Goal: Task Accomplishment & Management: Use online tool/utility

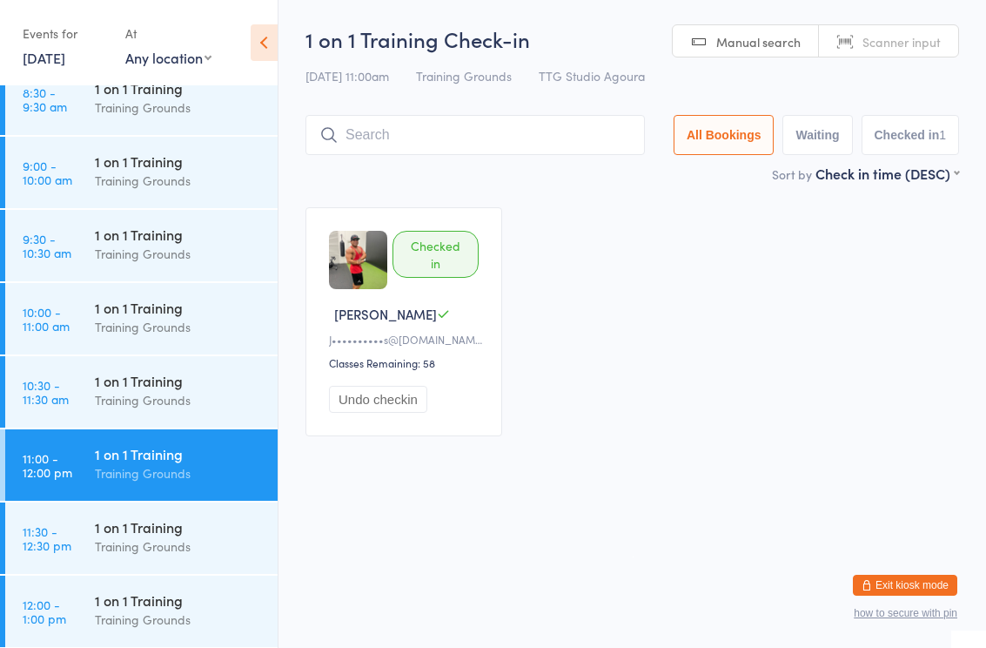
scroll to position [679, 0]
click at [176, 246] on div "Training Grounds" at bounding box center [179, 255] width 168 height 20
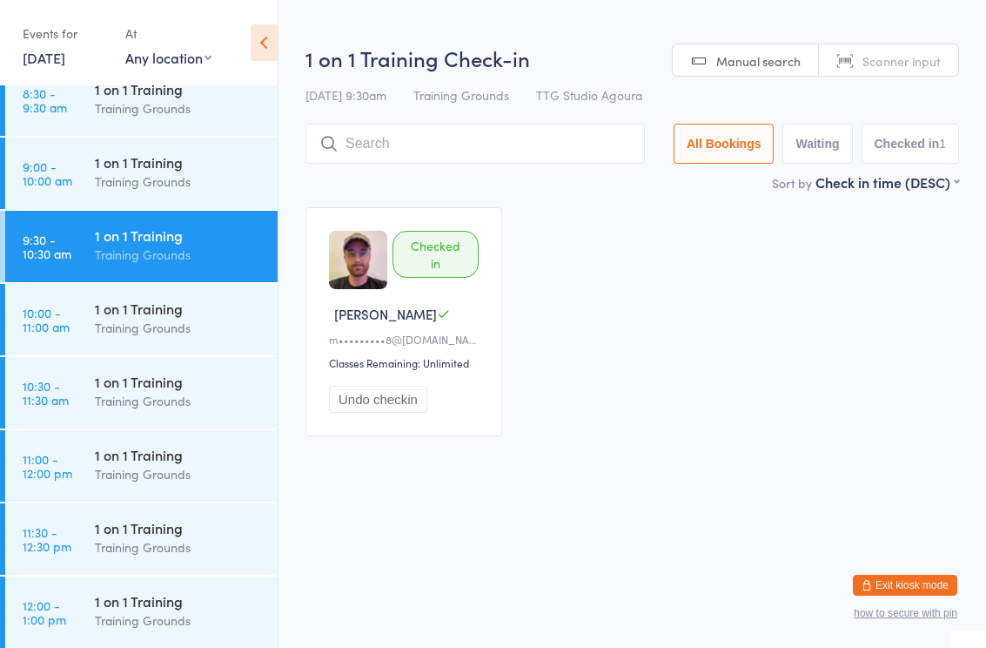
click at [481, 139] on input "search" at bounding box center [476, 144] width 340 height 40
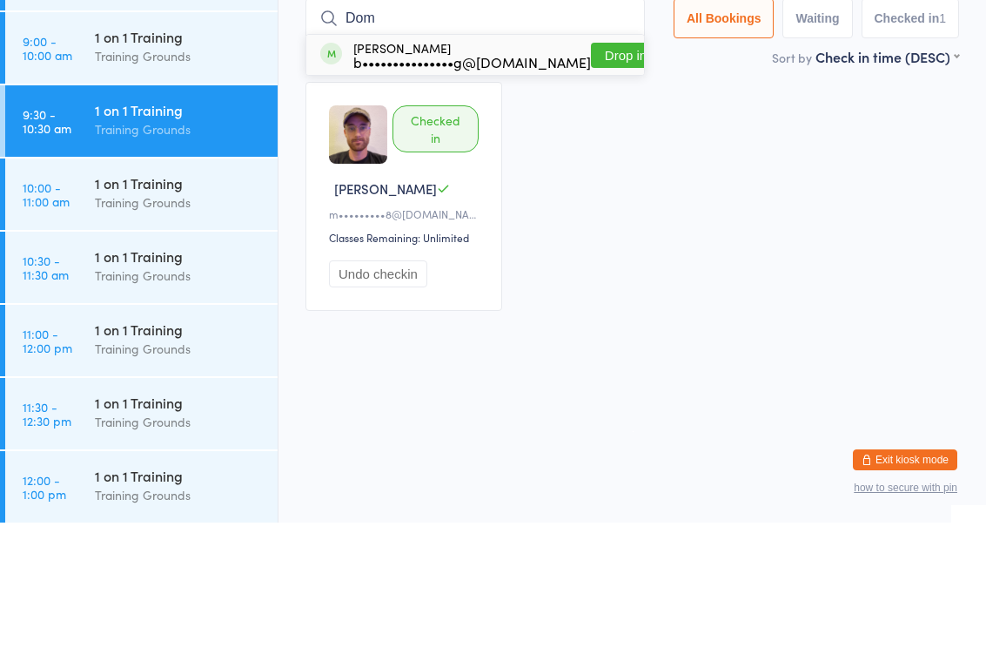
type input "Dom"
click at [595, 168] on button "Drop in" at bounding box center [626, 180] width 70 height 25
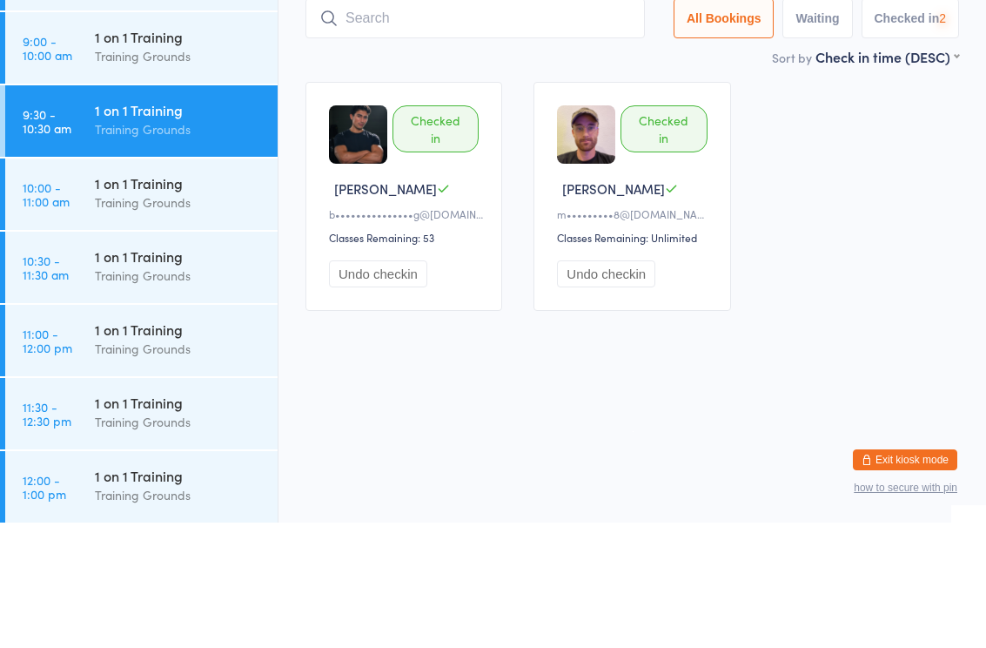
click at [197, 357] on div "1 on 1 Training Training Grounds" at bounding box center [186, 391] width 183 height 69
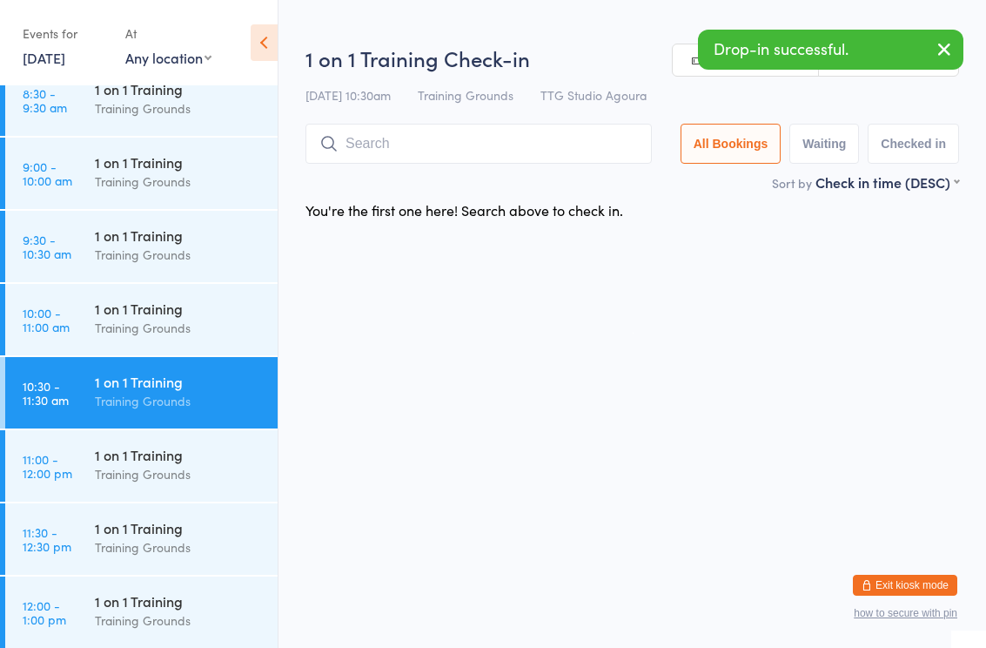
click at [447, 156] on input "search" at bounding box center [479, 144] width 346 height 40
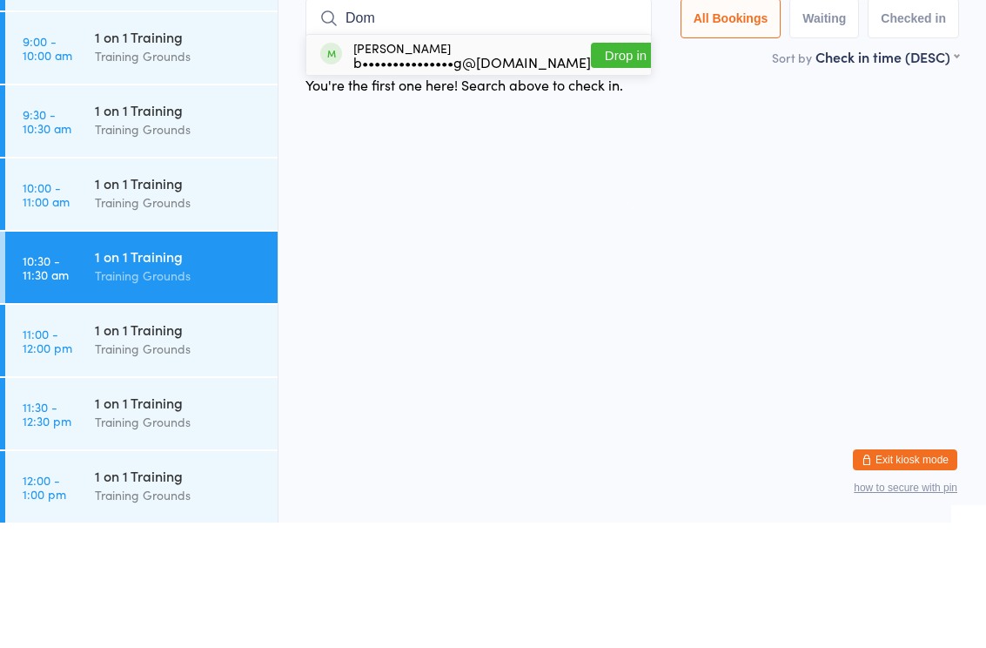
type input "Dom"
click at [603, 168] on button "Drop in" at bounding box center [626, 180] width 70 height 25
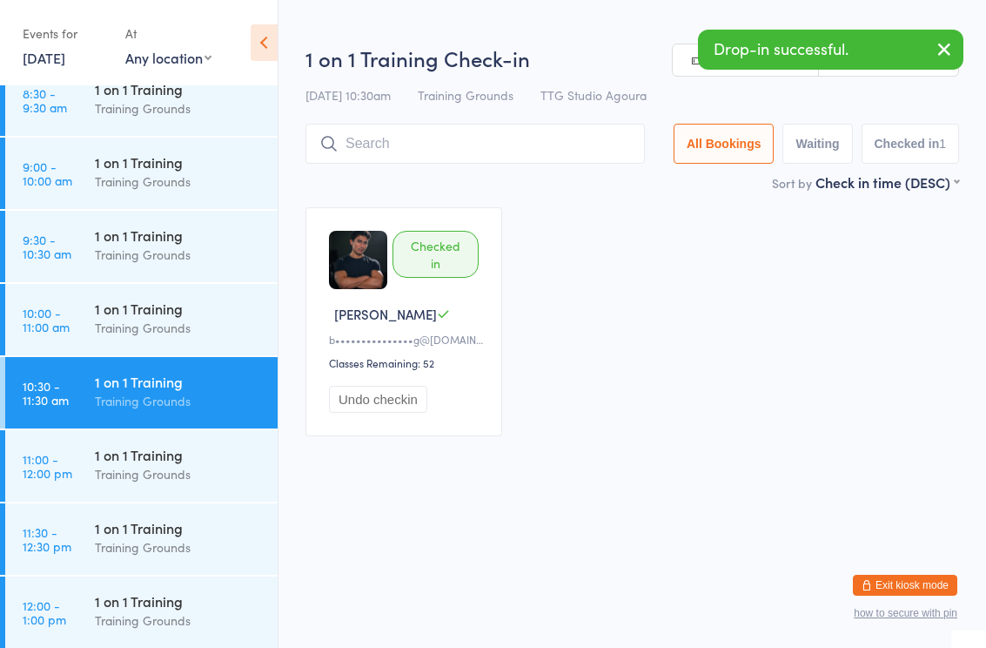
click at [173, 536] on div "1 on 1 Training" at bounding box center [179, 527] width 168 height 19
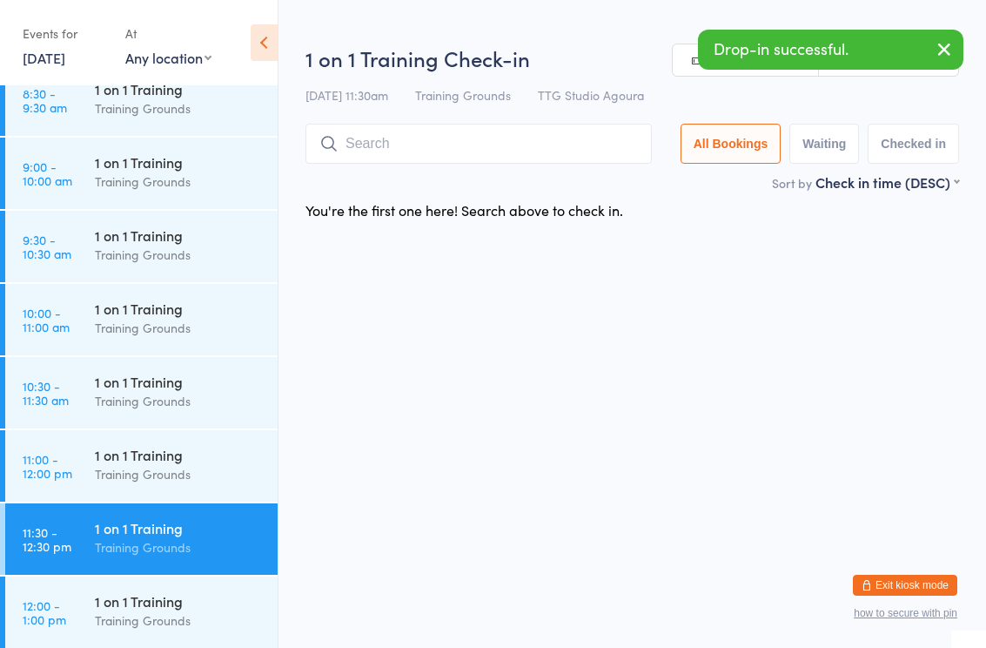
click at [509, 156] on input "search" at bounding box center [479, 144] width 346 height 40
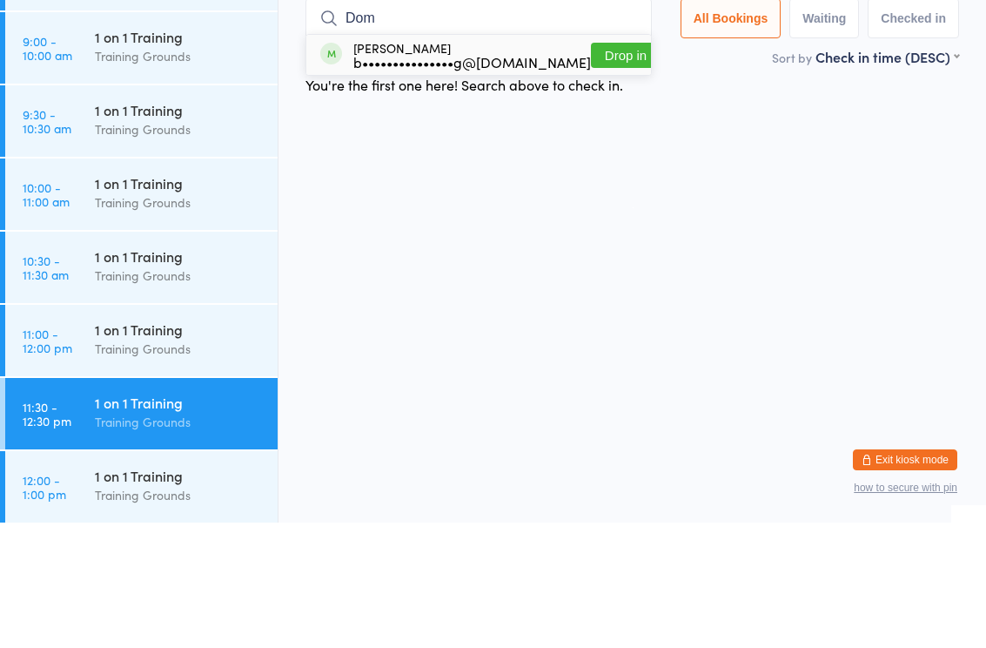
type input "Dom"
click at [605, 168] on button "Drop in" at bounding box center [626, 180] width 70 height 25
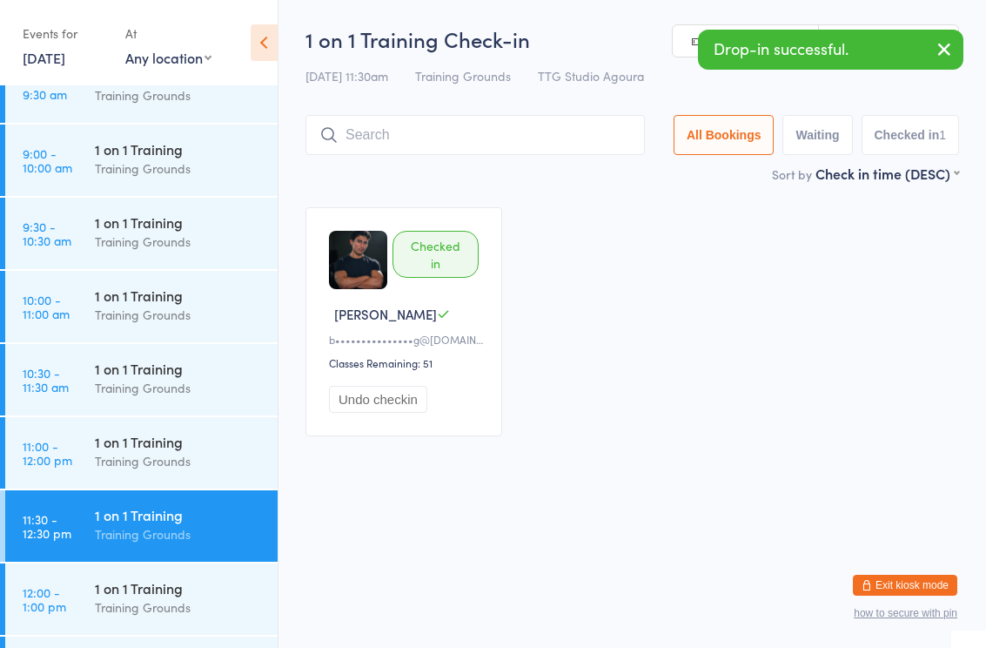
scroll to position [687, 0]
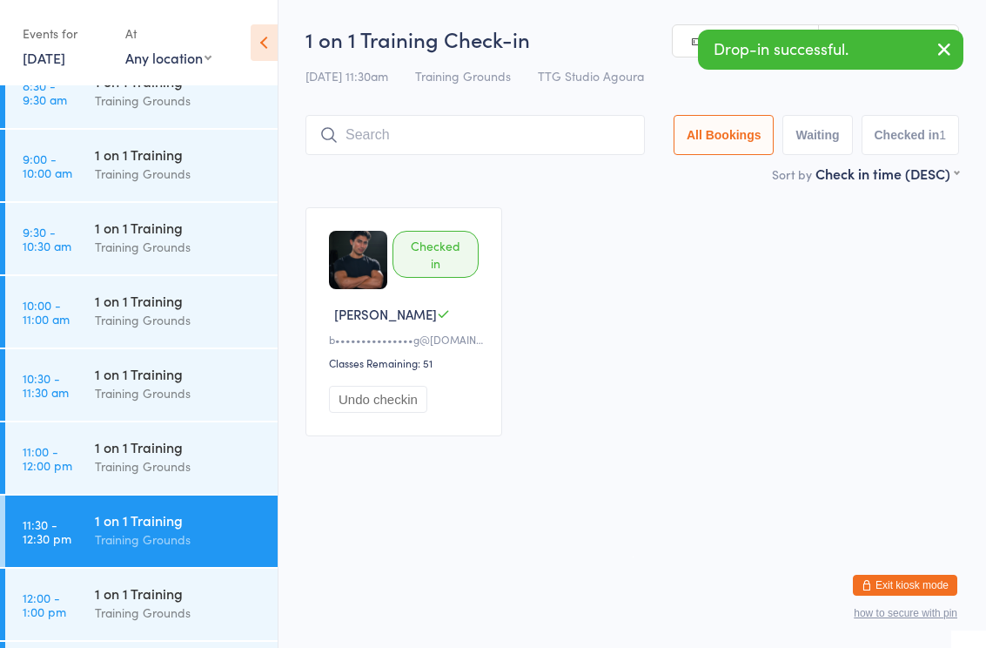
click at [184, 243] on div "Training Grounds" at bounding box center [179, 247] width 168 height 20
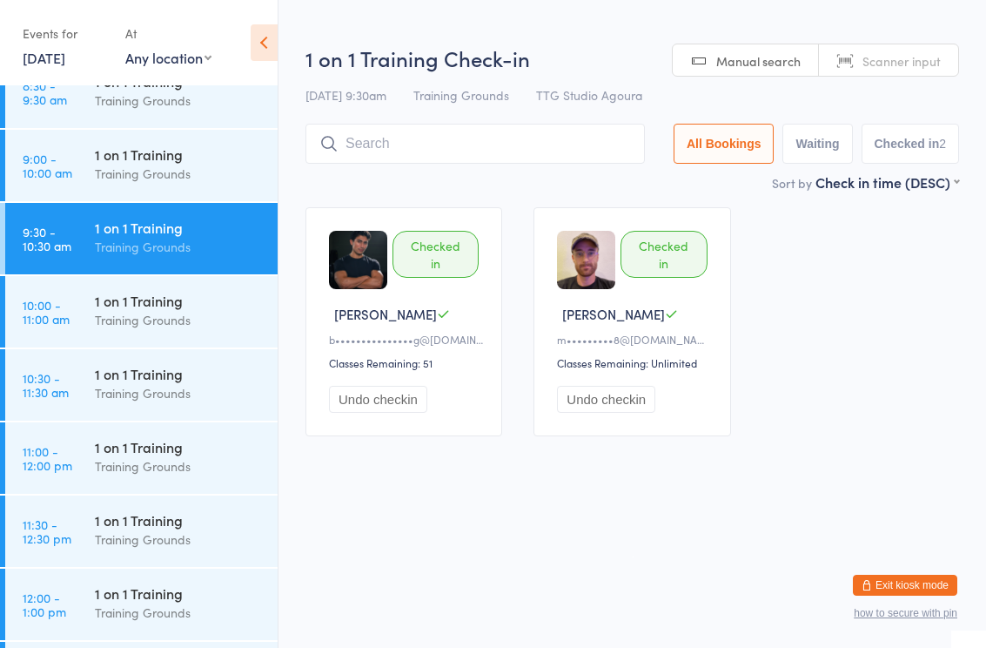
click at [175, 389] on div "Training Grounds" at bounding box center [179, 393] width 168 height 20
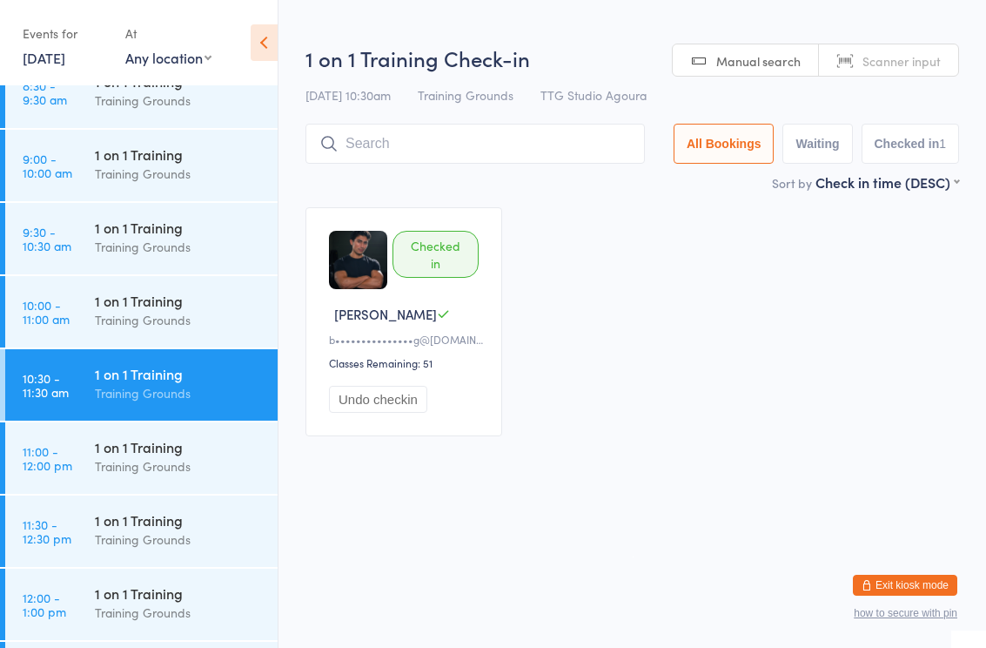
click at [152, 519] on div "1 on 1 Training" at bounding box center [179, 519] width 168 height 19
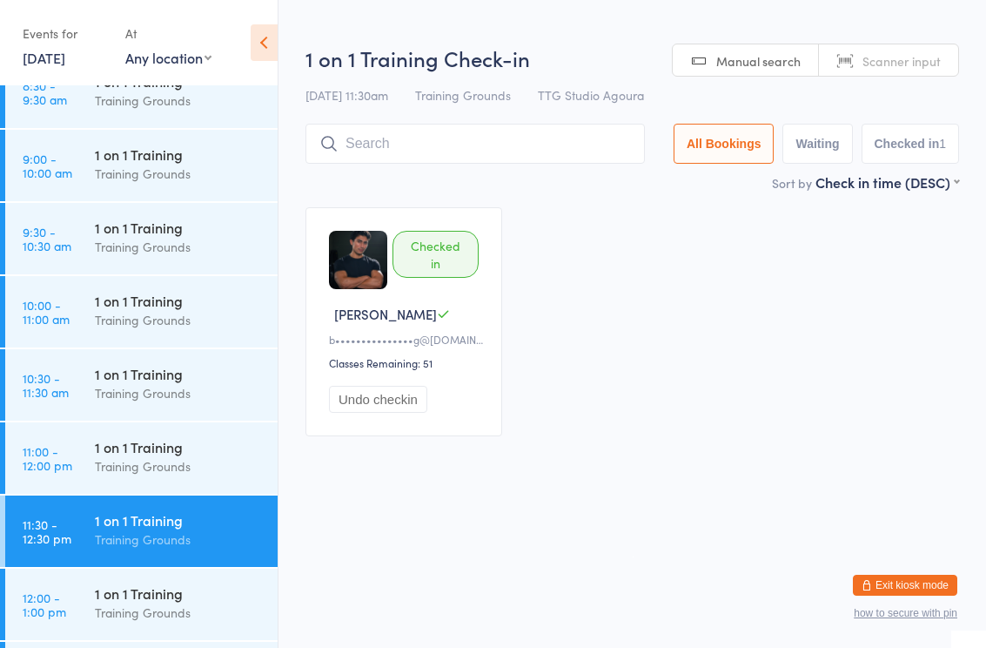
click at [197, 255] on div "Training Grounds" at bounding box center [179, 247] width 168 height 20
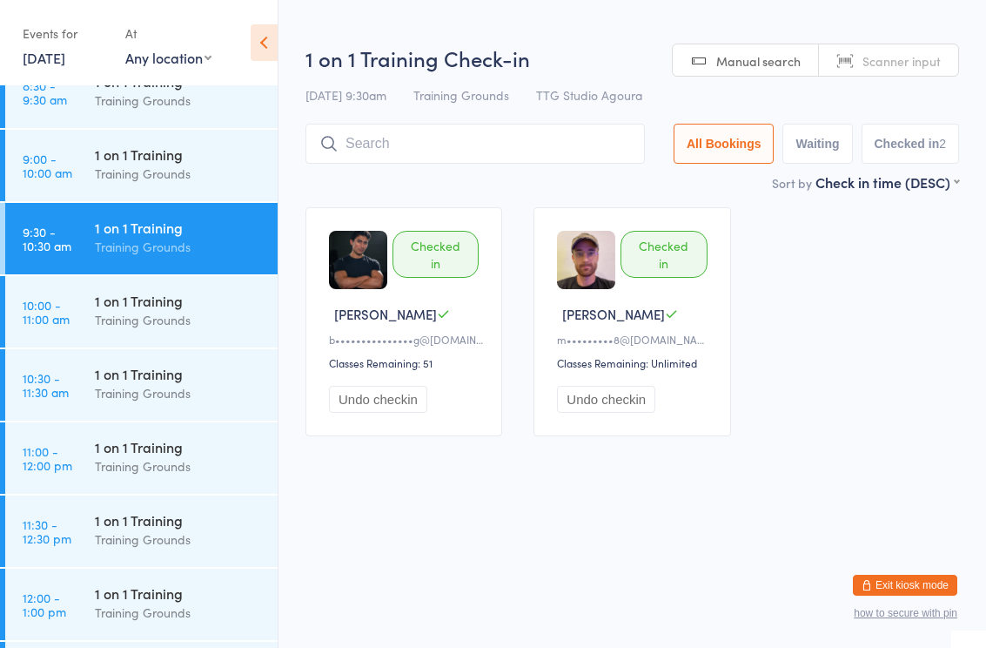
click at [198, 381] on div "1 on 1 Training" at bounding box center [179, 373] width 168 height 19
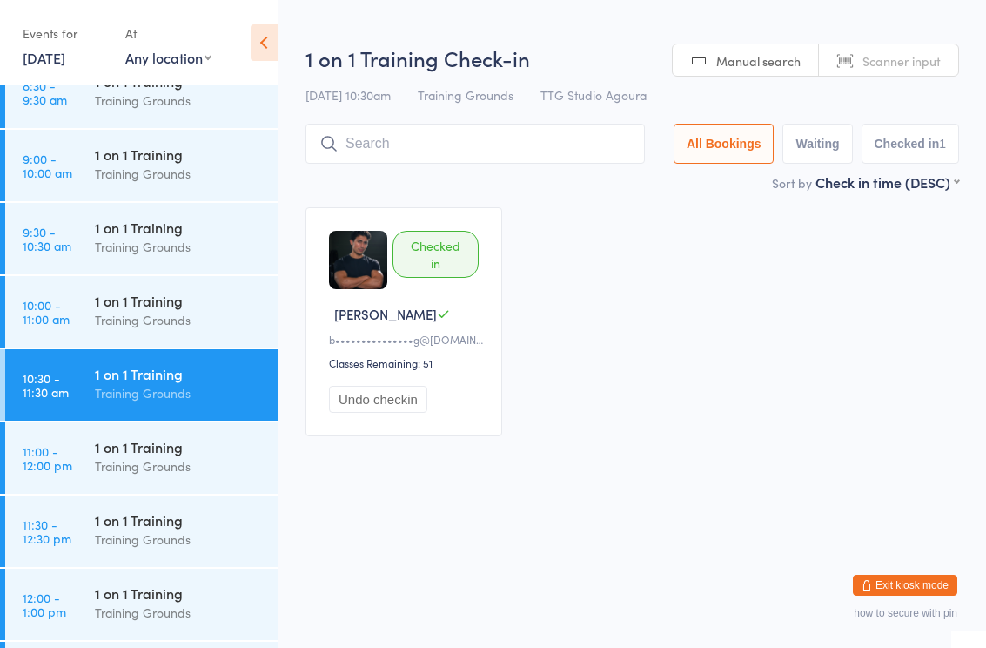
click at [223, 518] on div "1 on 1 Training" at bounding box center [179, 519] width 168 height 19
